Goal: Information Seeking & Learning: Learn about a topic

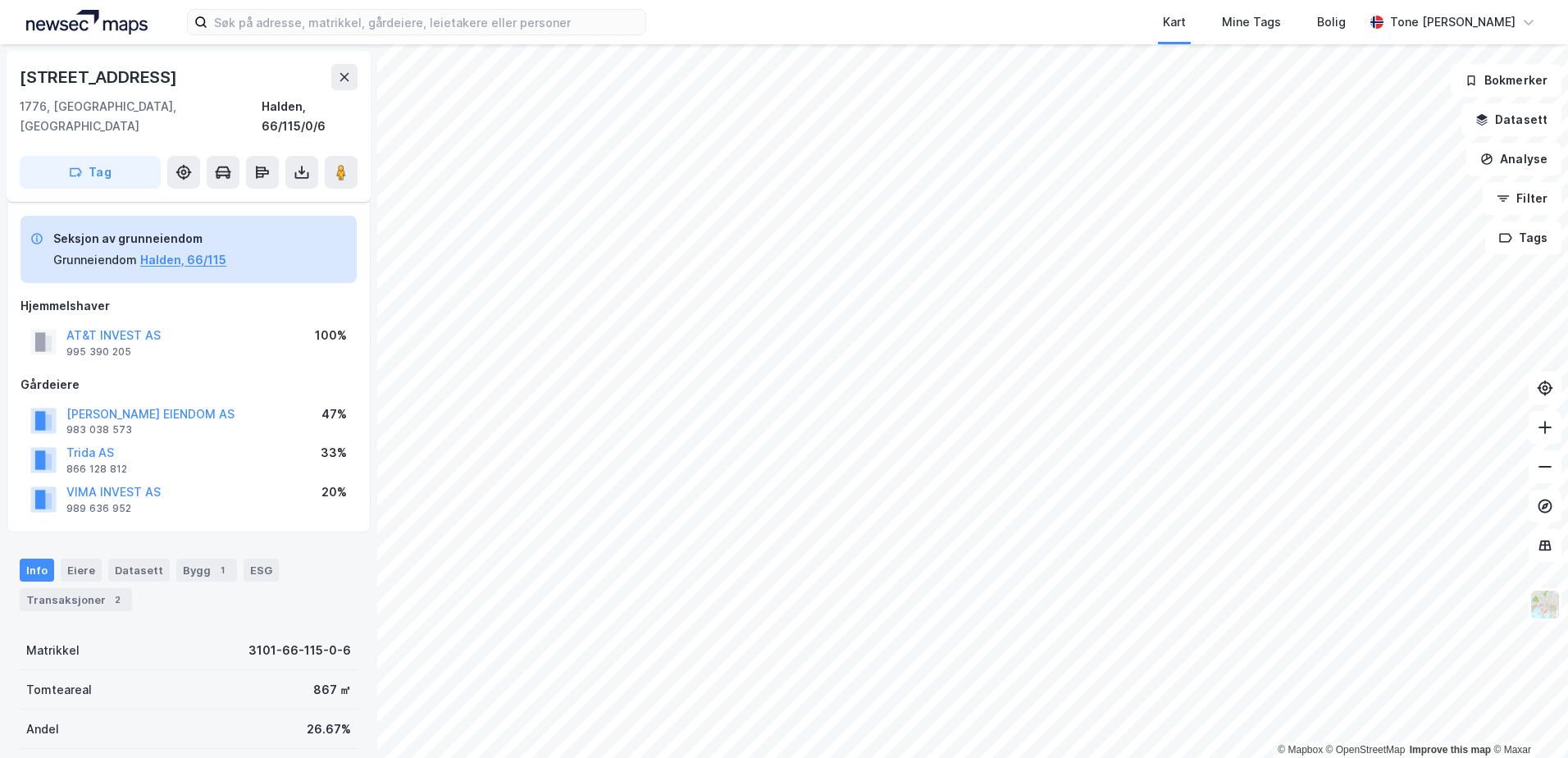
scroll to position [175, 0]
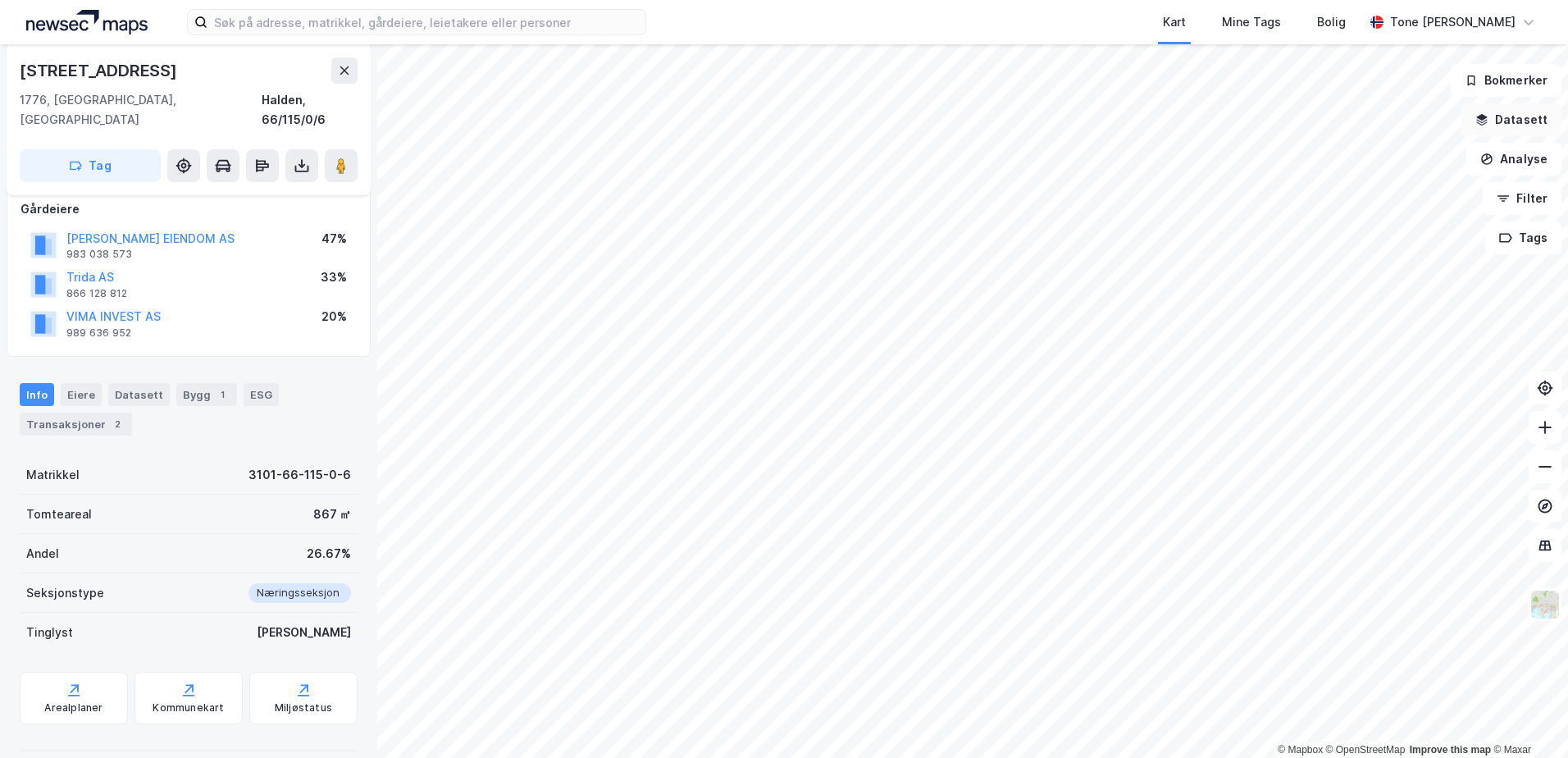
click at [1496, 117] on button "Datasett" at bounding box center [1511, 119] width 100 height 33
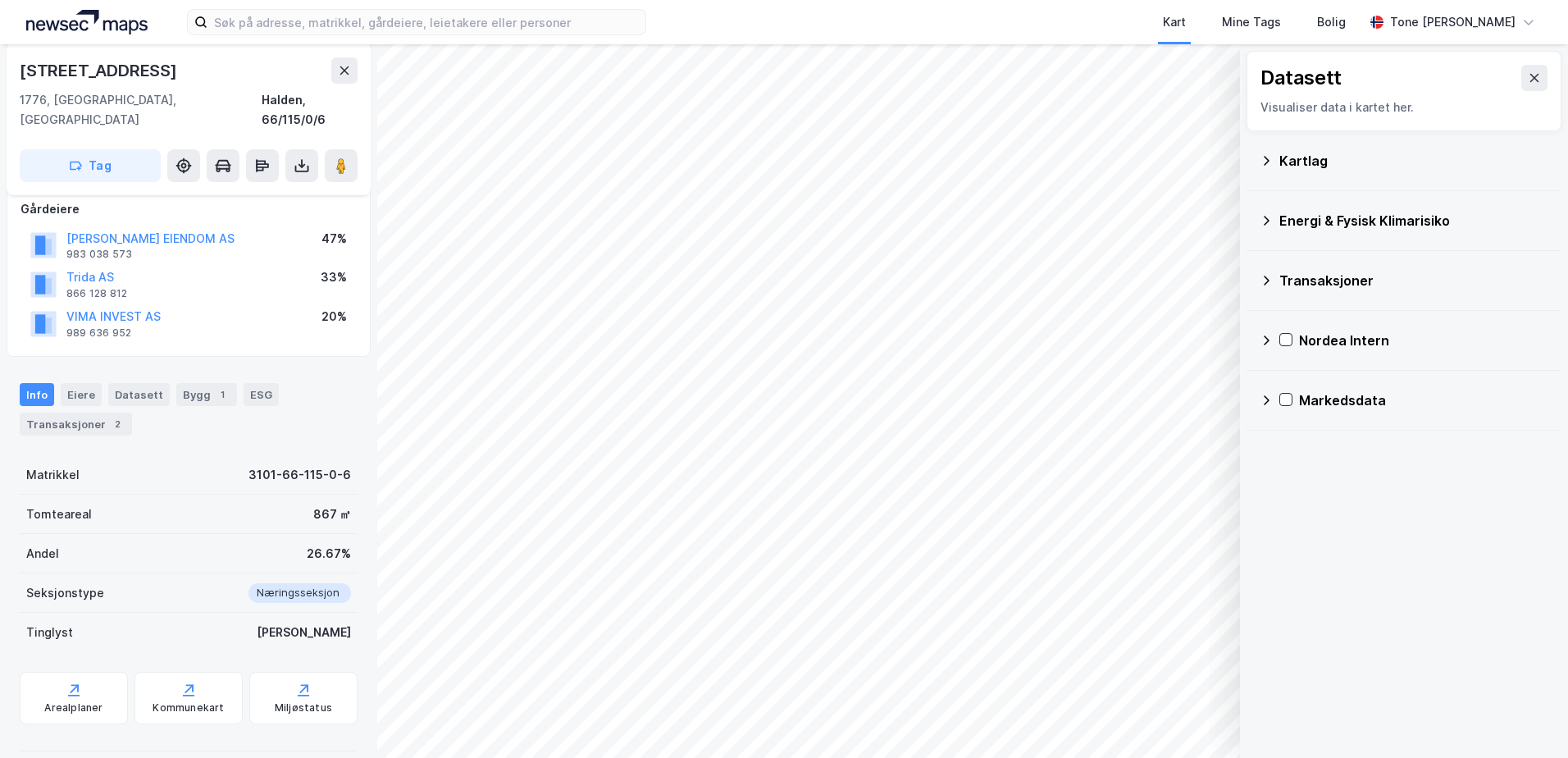
click at [1315, 155] on div "Kartlag" at bounding box center [1412, 161] width 268 height 20
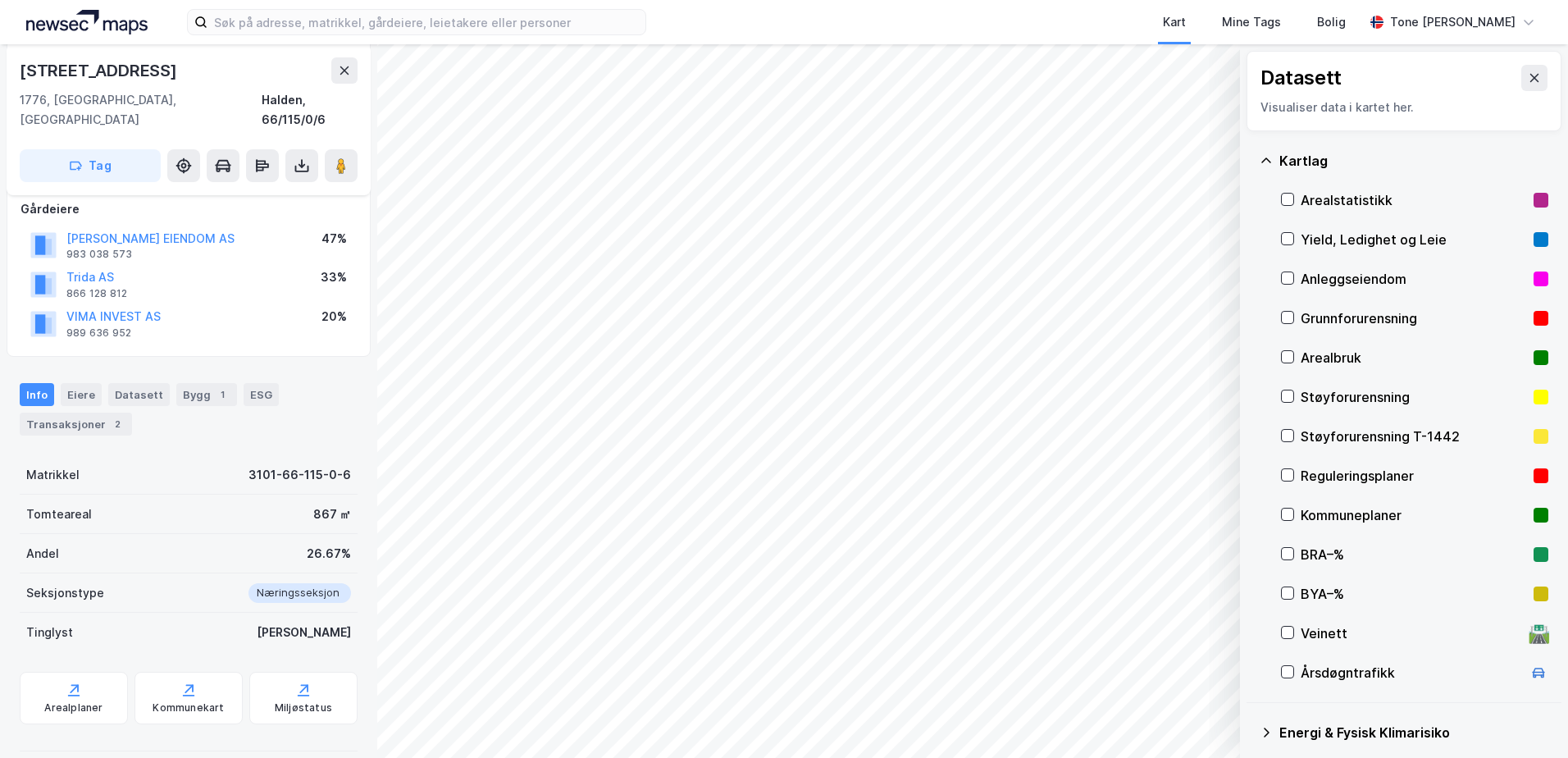
click at [1321, 314] on div "Grunnforurensning" at bounding box center [1413, 318] width 226 height 20
click at [1321, 316] on div "Grunnforurensning" at bounding box center [1413, 318] width 226 height 20
click at [1264, 164] on icon at bounding box center [1265, 161] width 13 height 13
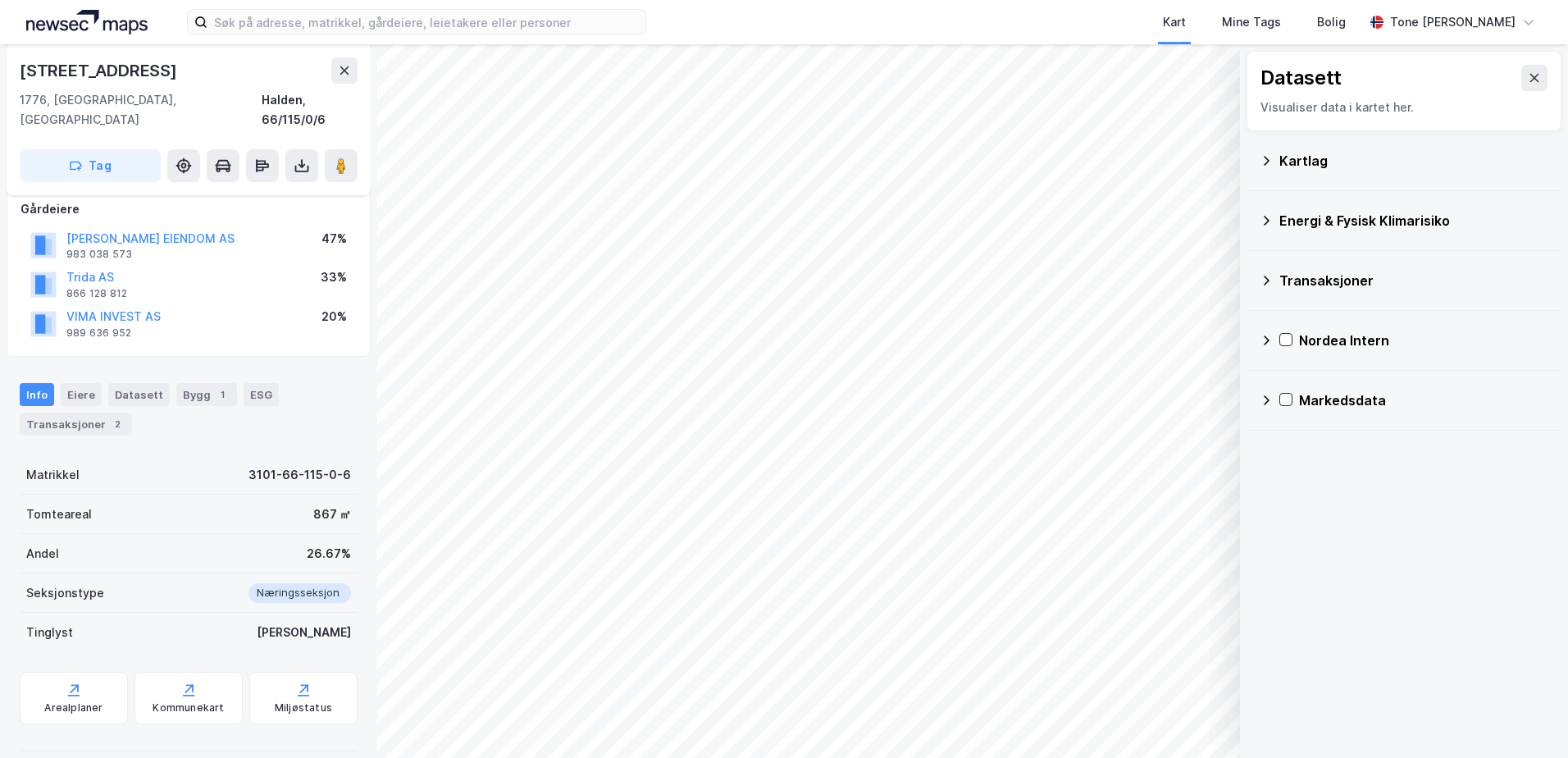
click at [1273, 219] on div "Energi & Fysisk Klimarisiko" at bounding box center [1403, 221] width 288 height 40
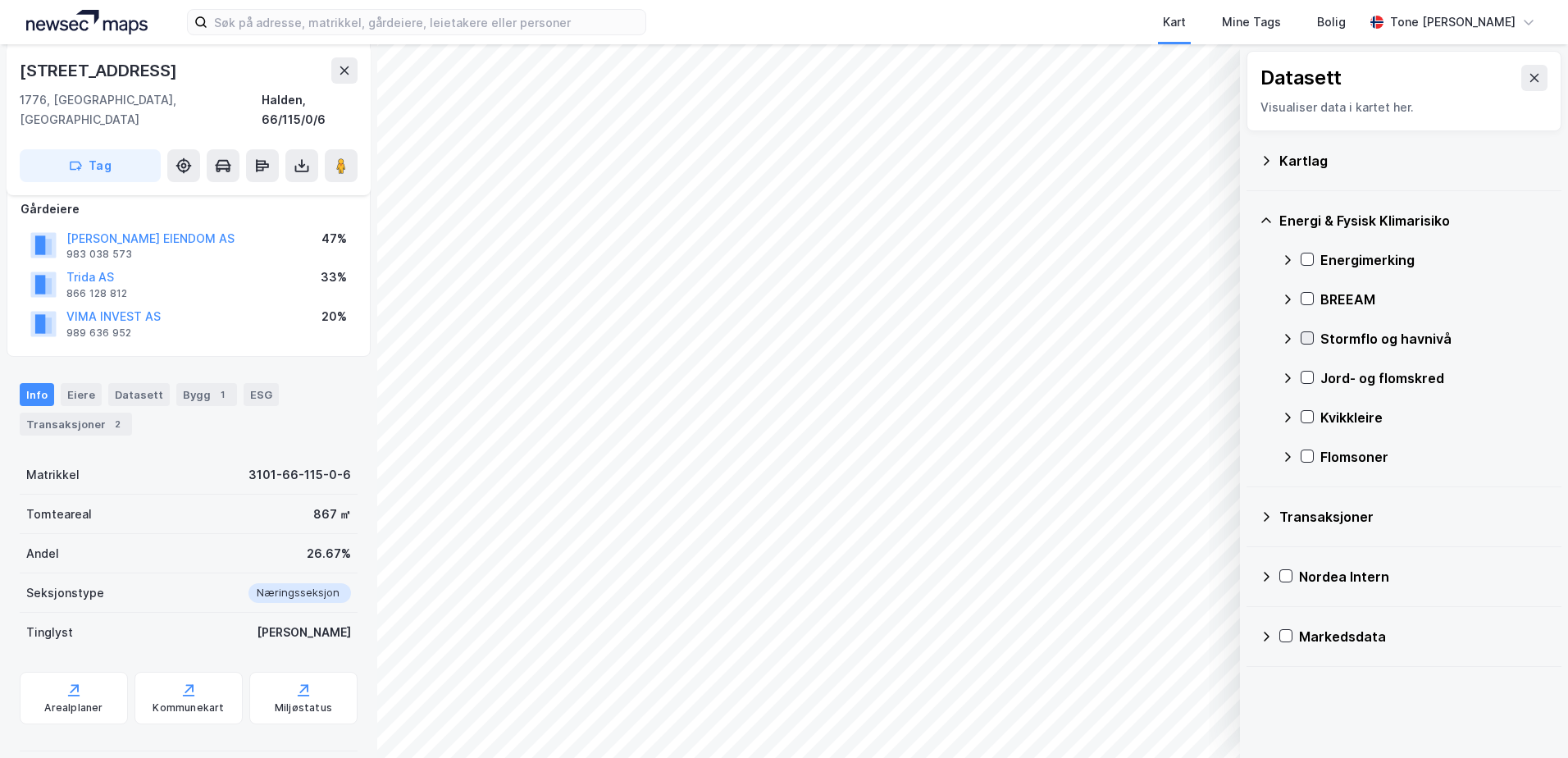
click at [1304, 337] on icon at bounding box center [1307, 338] width 12 height 12
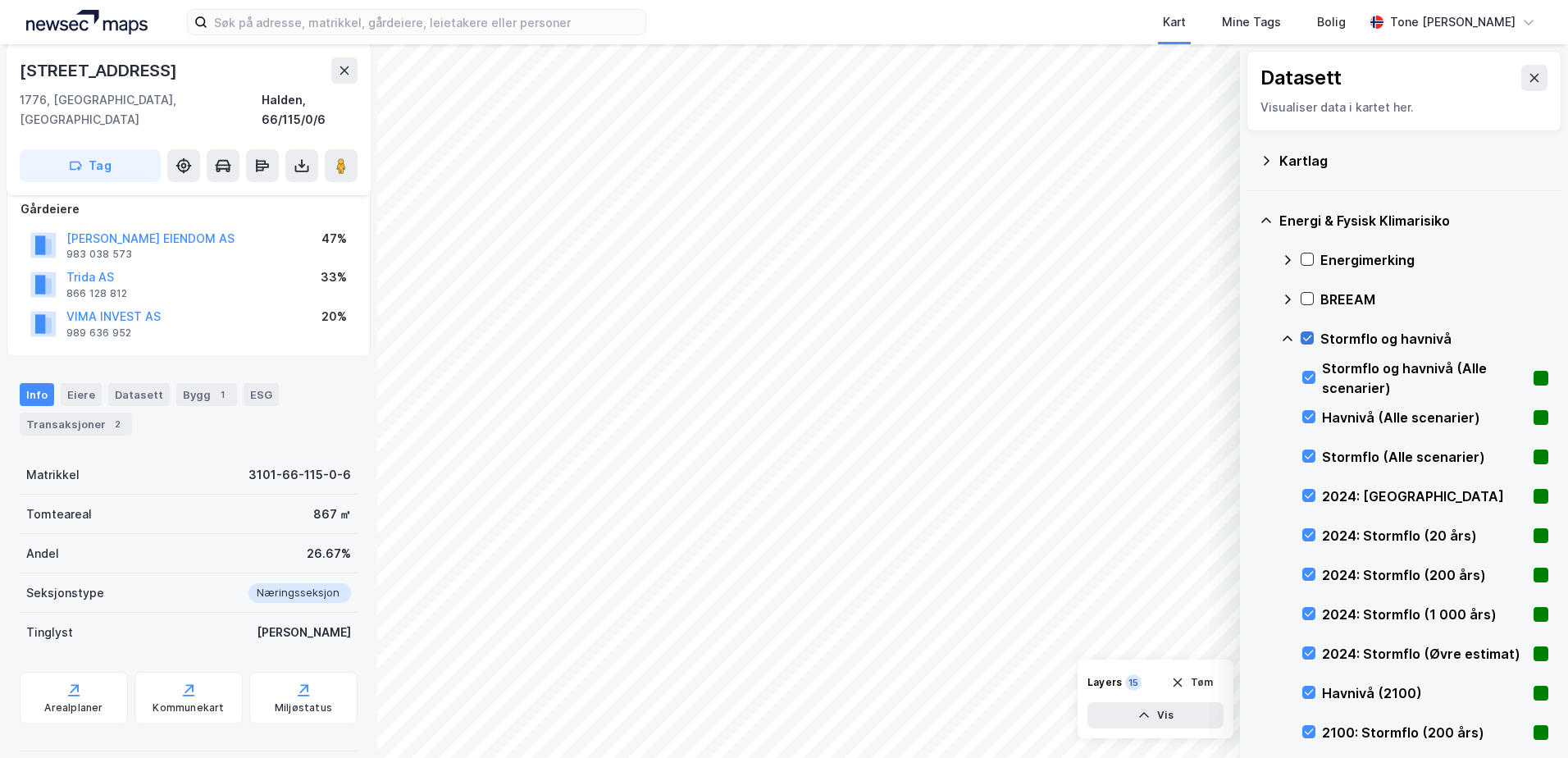
click at [1307, 332] on icon at bounding box center [1307, 338] width 12 height 12
click at [1286, 335] on icon at bounding box center [1287, 338] width 13 height 13
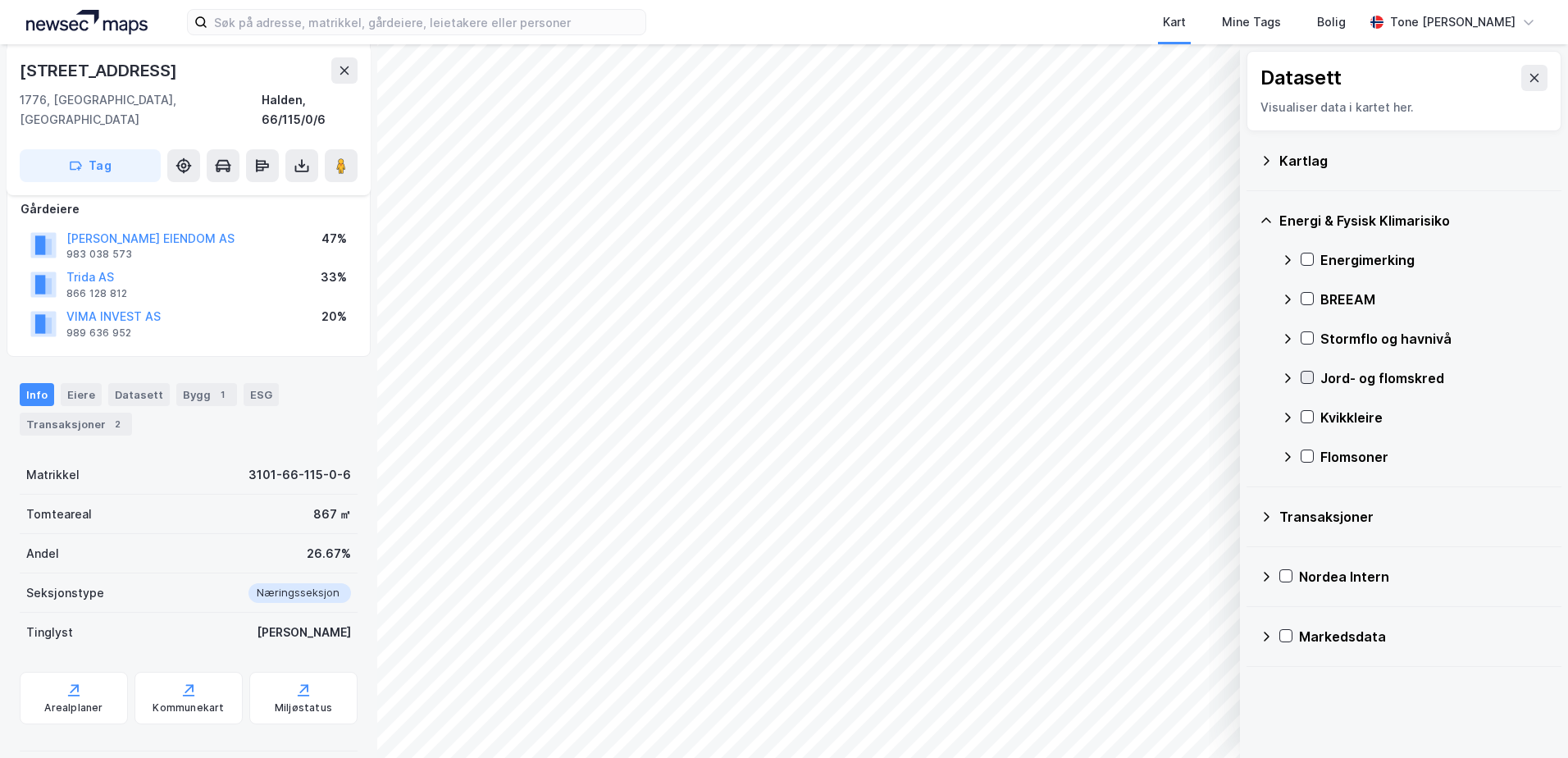
click at [1304, 375] on icon at bounding box center [1307, 378] width 12 height 12
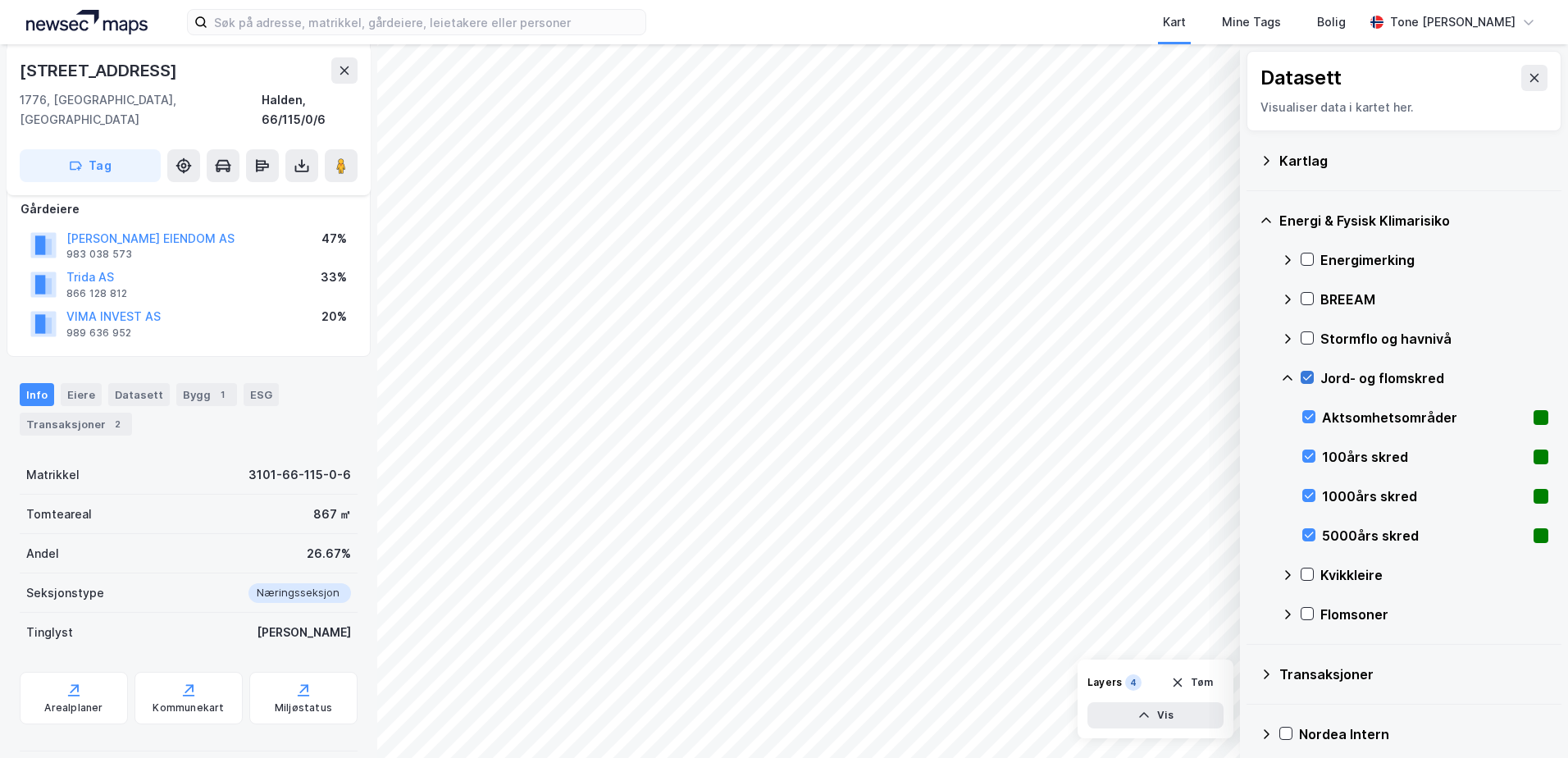
click at [1304, 375] on icon at bounding box center [1307, 378] width 12 height 12
click at [1463, 20] on div "Tone [PERSON_NAME]" at bounding box center [1452, 22] width 126 height 20
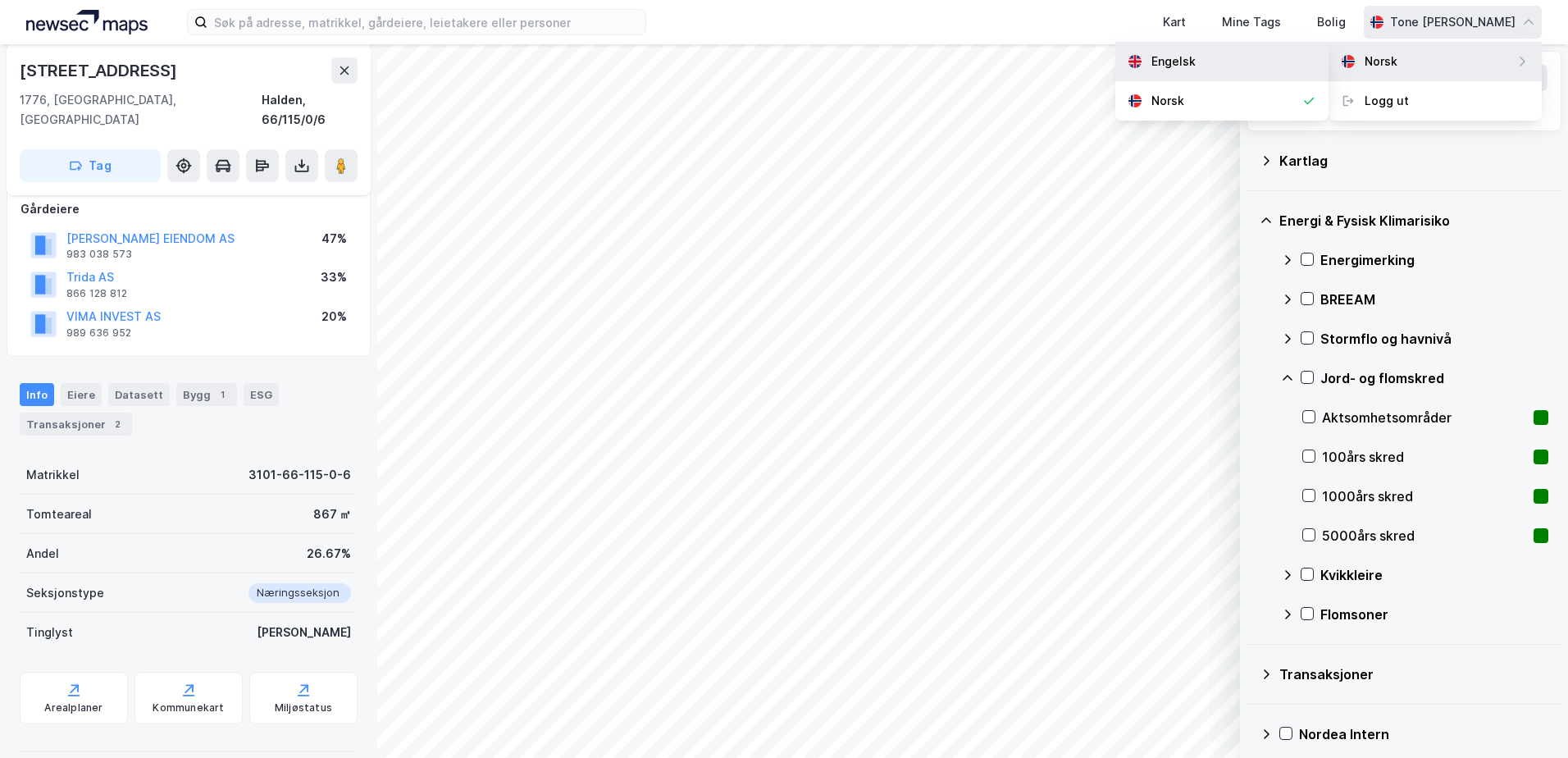
click at [1252, 59] on div "Engelsk" at bounding box center [1221, 61] width 213 height 40
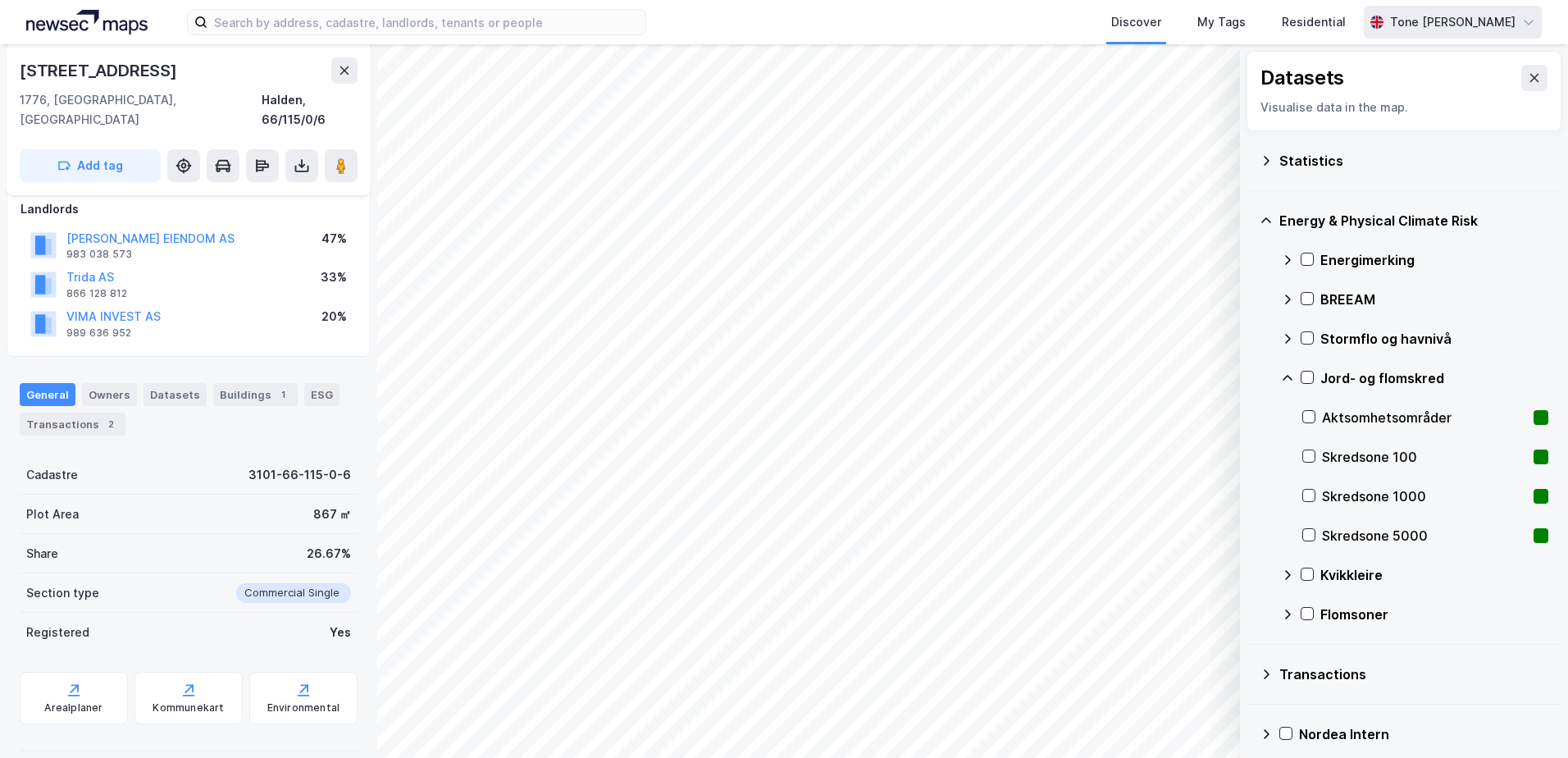
click at [1433, 23] on div "Tone [PERSON_NAME]" at bounding box center [1452, 22] width 126 height 20
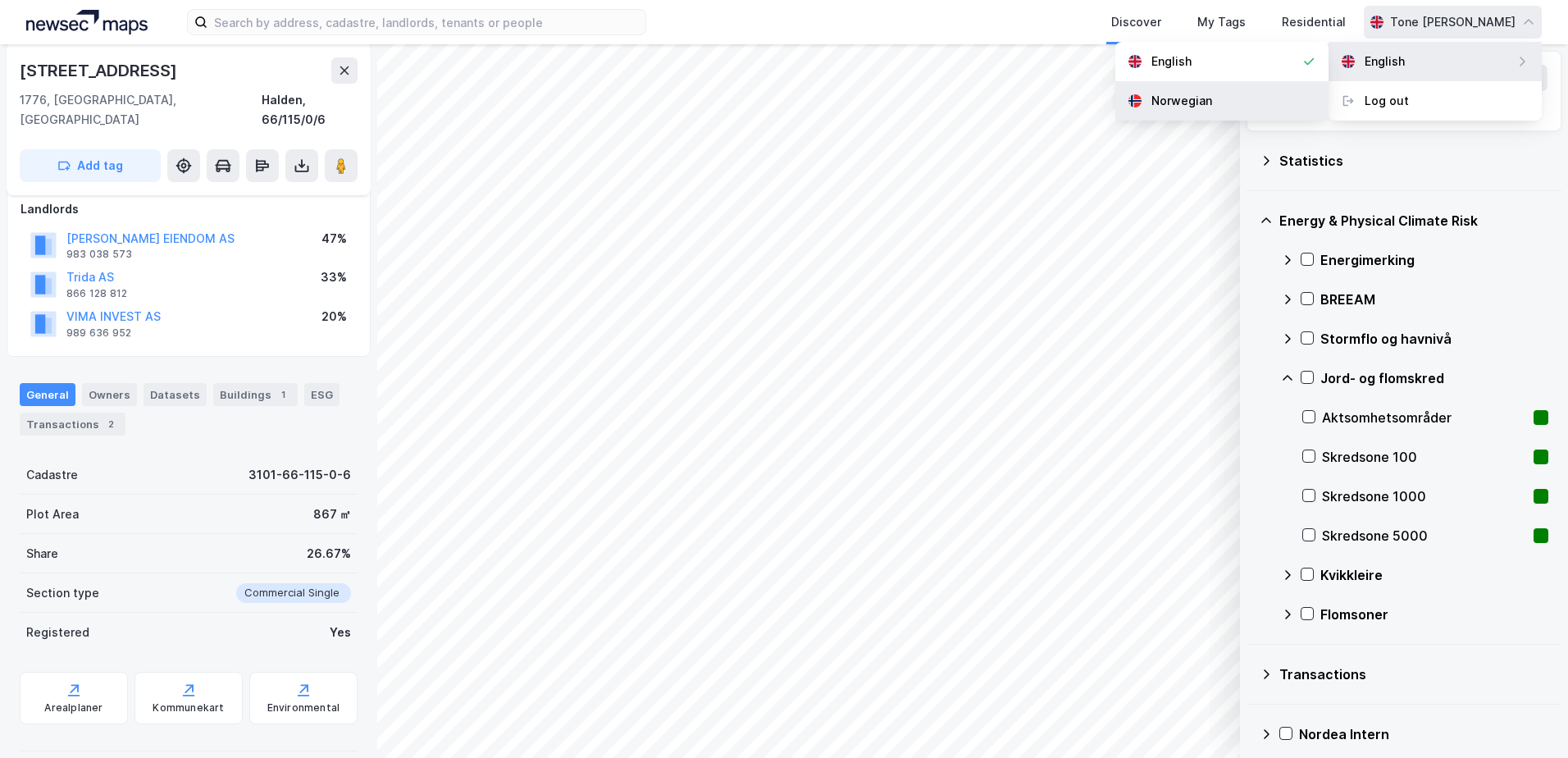
click at [1239, 98] on div "Norwegian" at bounding box center [1221, 101] width 213 height 40
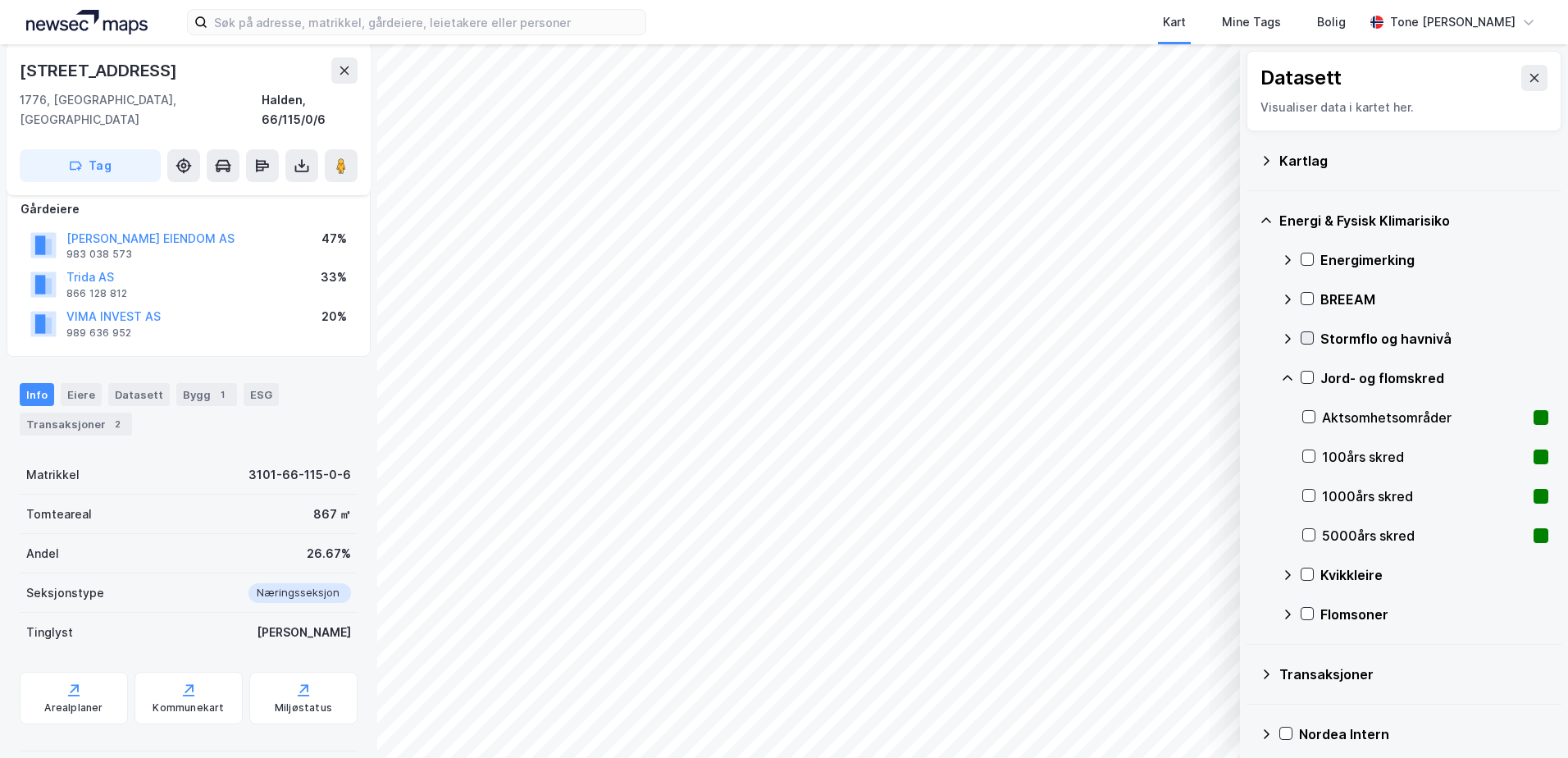
click at [1310, 336] on icon at bounding box center [1307, 339] width 9 height 6
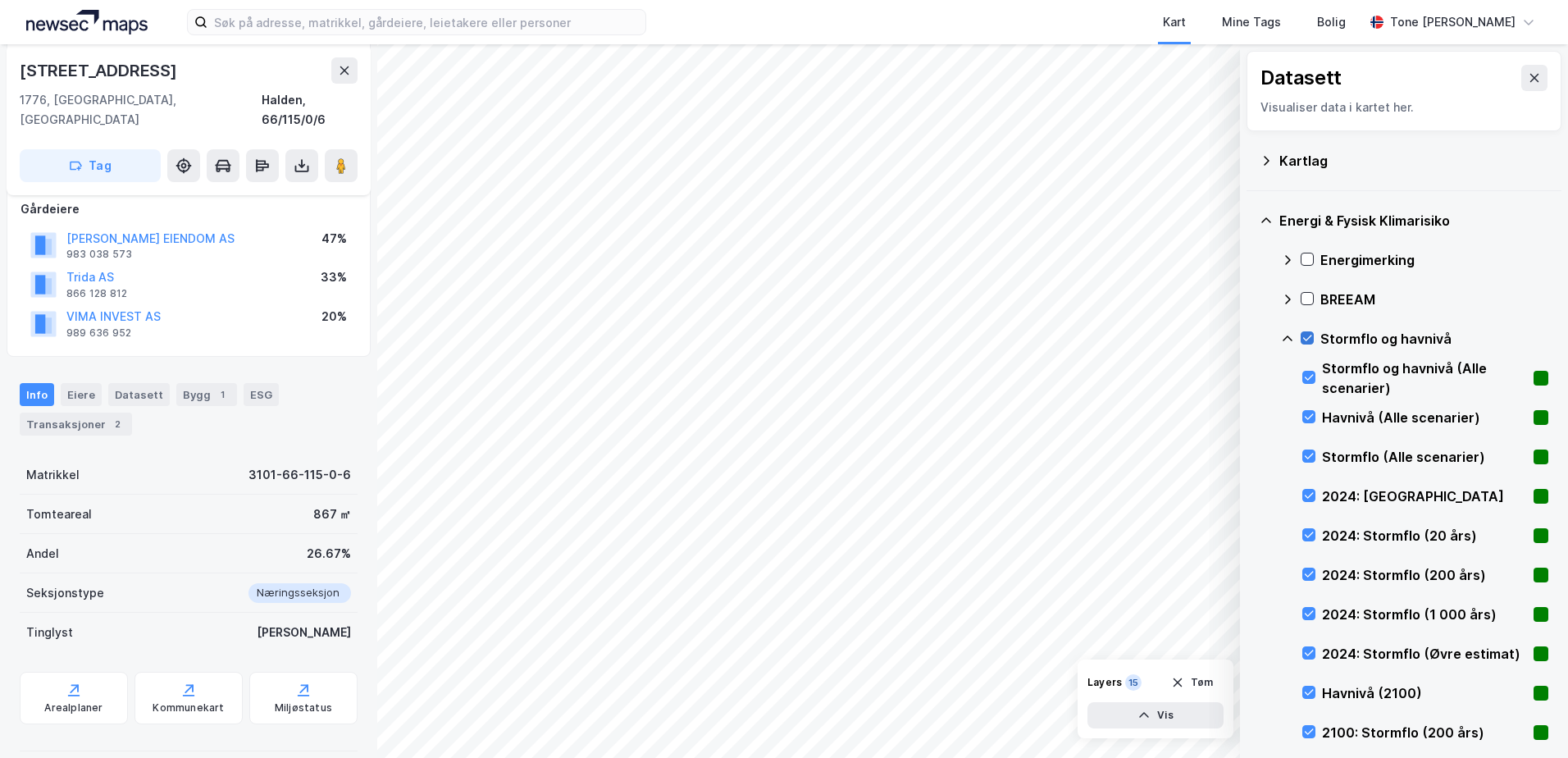
click at [1310, 336] on icon at bounding box center [1307, 339] width 9 height 6
click at [1307, 495] on icon at bounding box center [1308, 495] width 12 height 12
click at [1307, 537] on icon at bounding box center [1308, 535] width 9 height 6
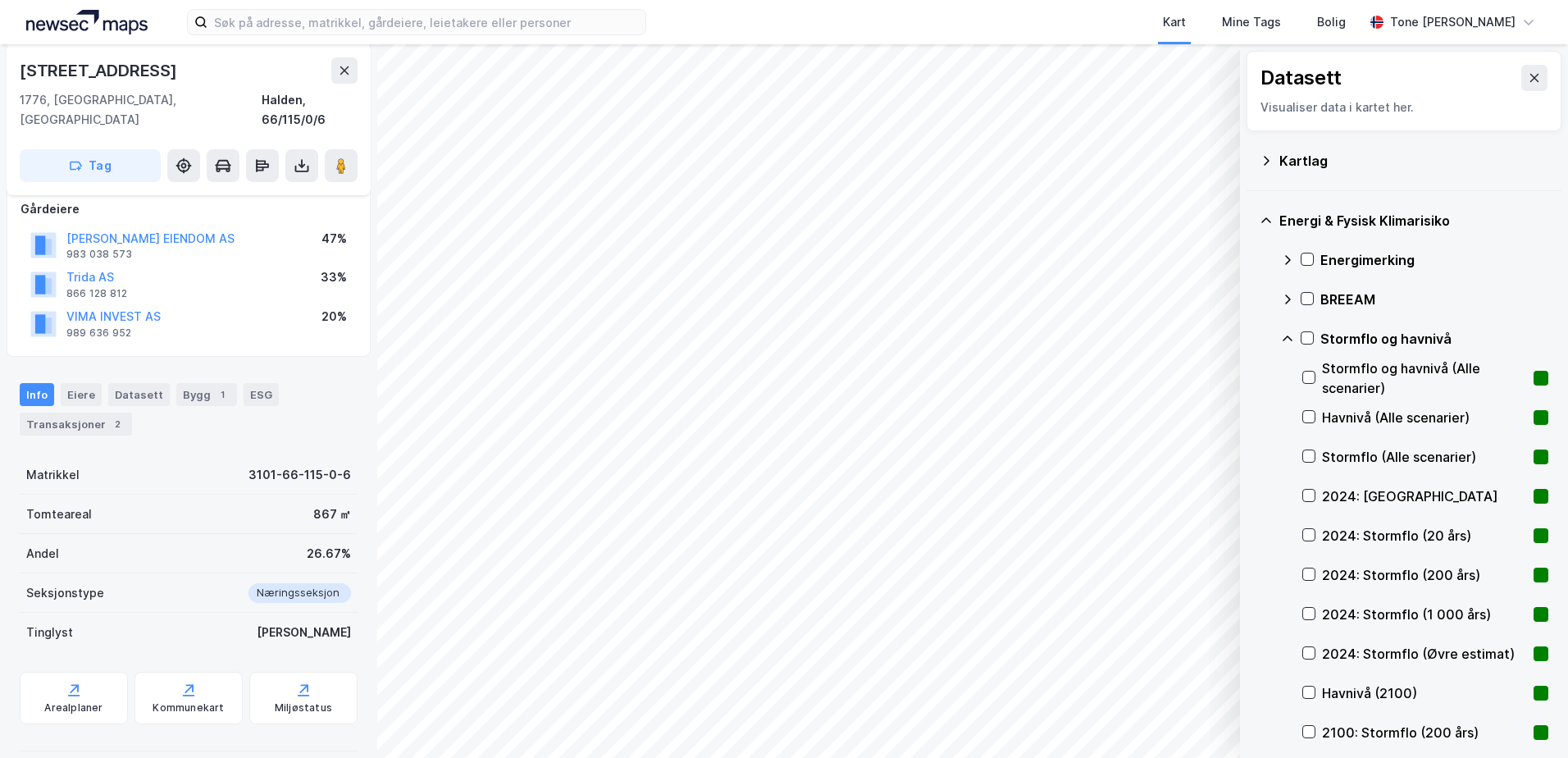
click at [1282, 342] on icon at bounding box center [1287, 338] width 13 height 13
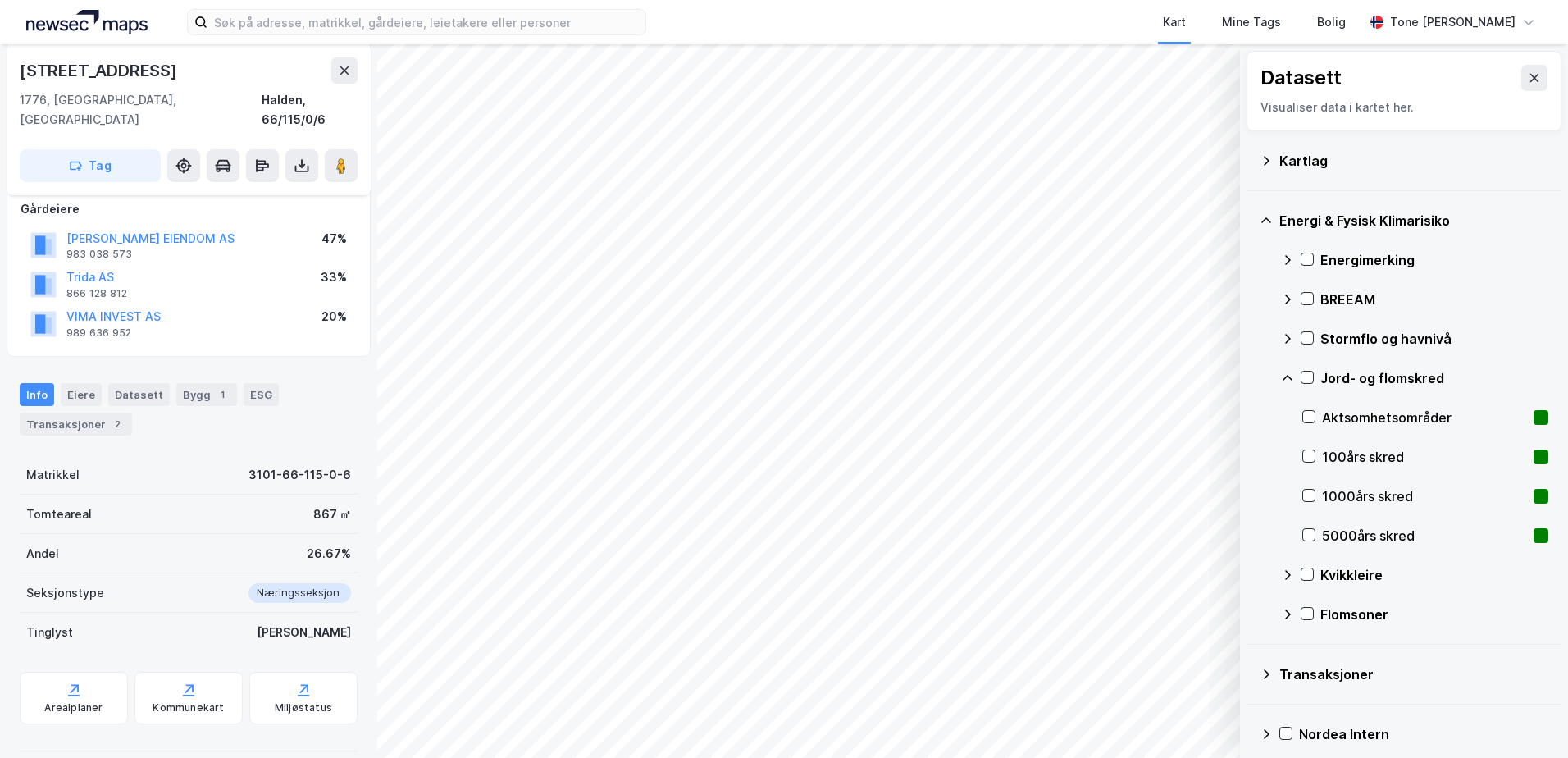
click at [1283, 375] on icon at bounding box center [1287, 378] width 13 height 13
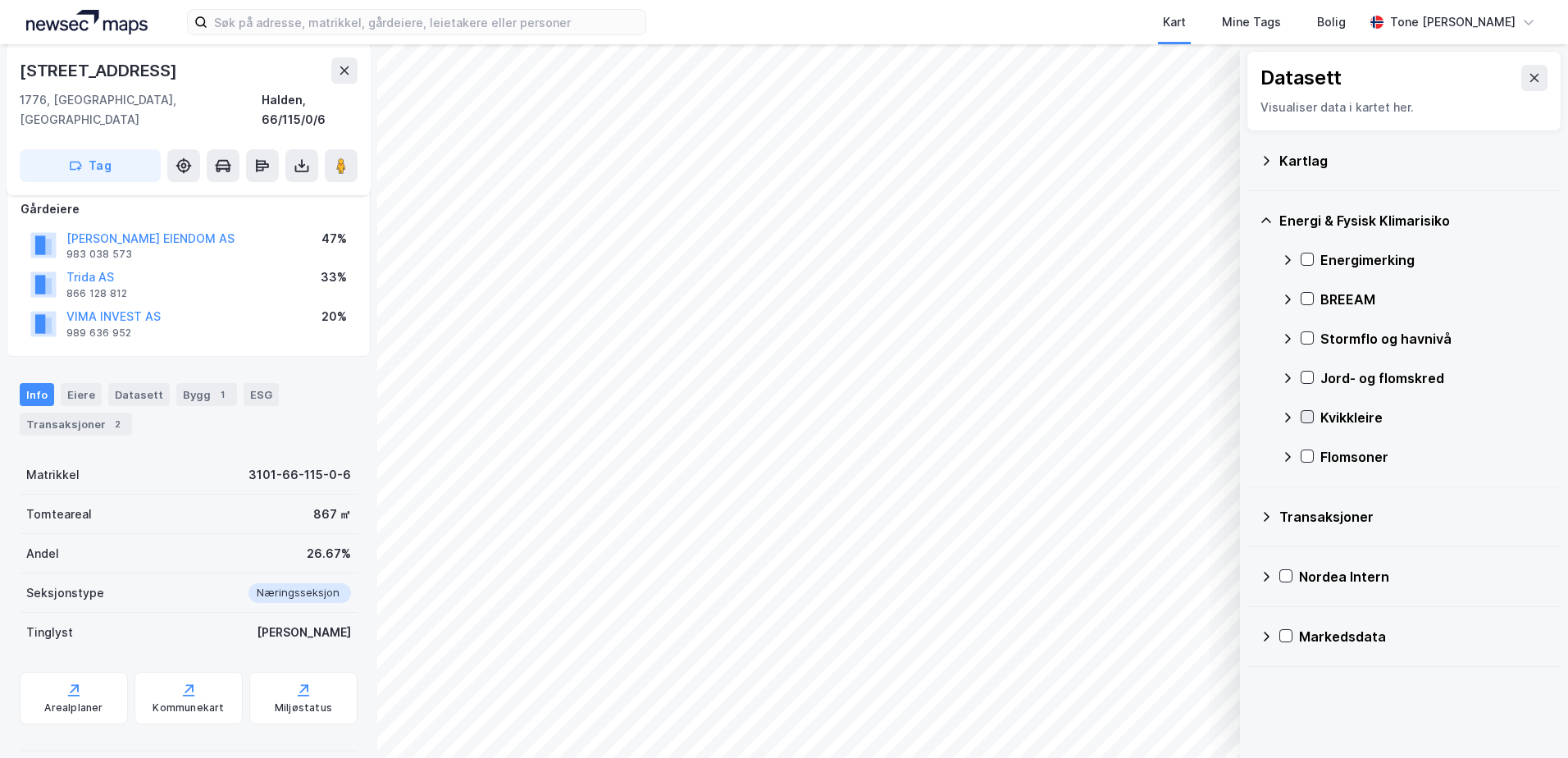
click at [1303, 418] on icon at bounding box center [1307, 417] width 12 height 12
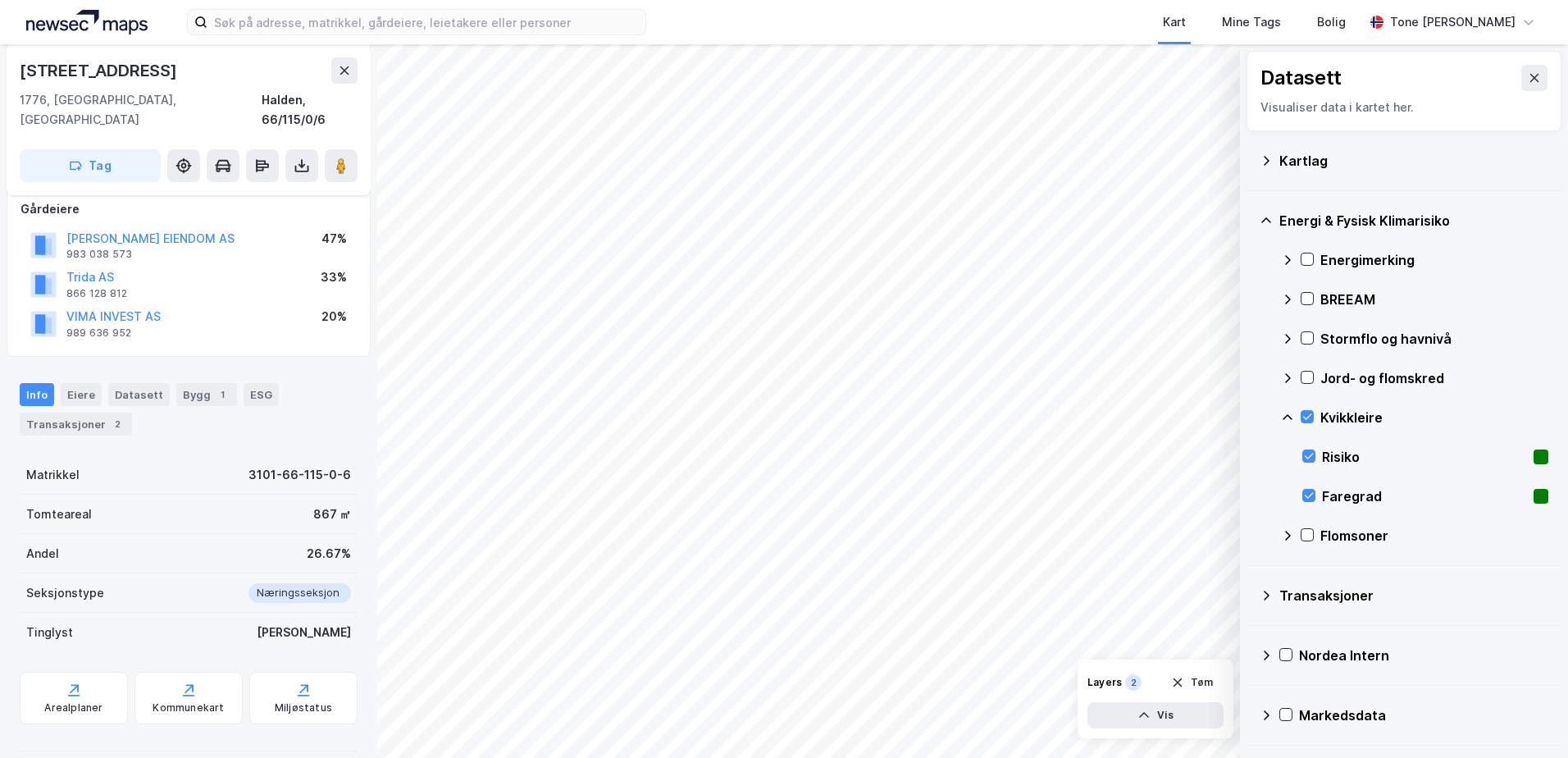
click at [1307, 409] on div "Kvikkleire" at bounding box center [1414, 417] width 267 height 40
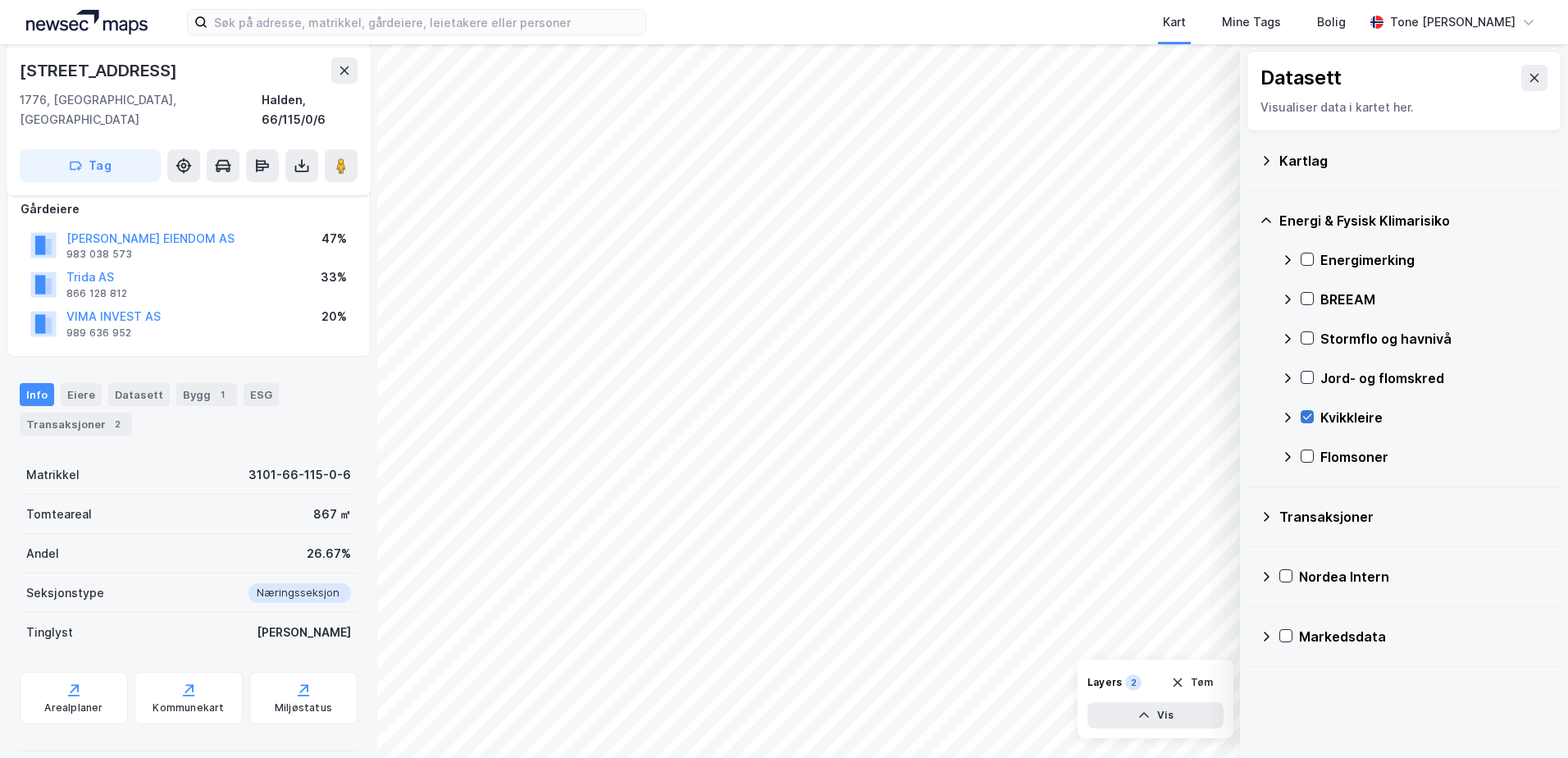
click at [1301, 413] on div at bounding box center [1307, 416] width 13 height 13
click at [1305, 453] on icon at bounding box center [1307, 456] width 12 height 12
